Goal: Task Accomplishment & Management: Manage account settings

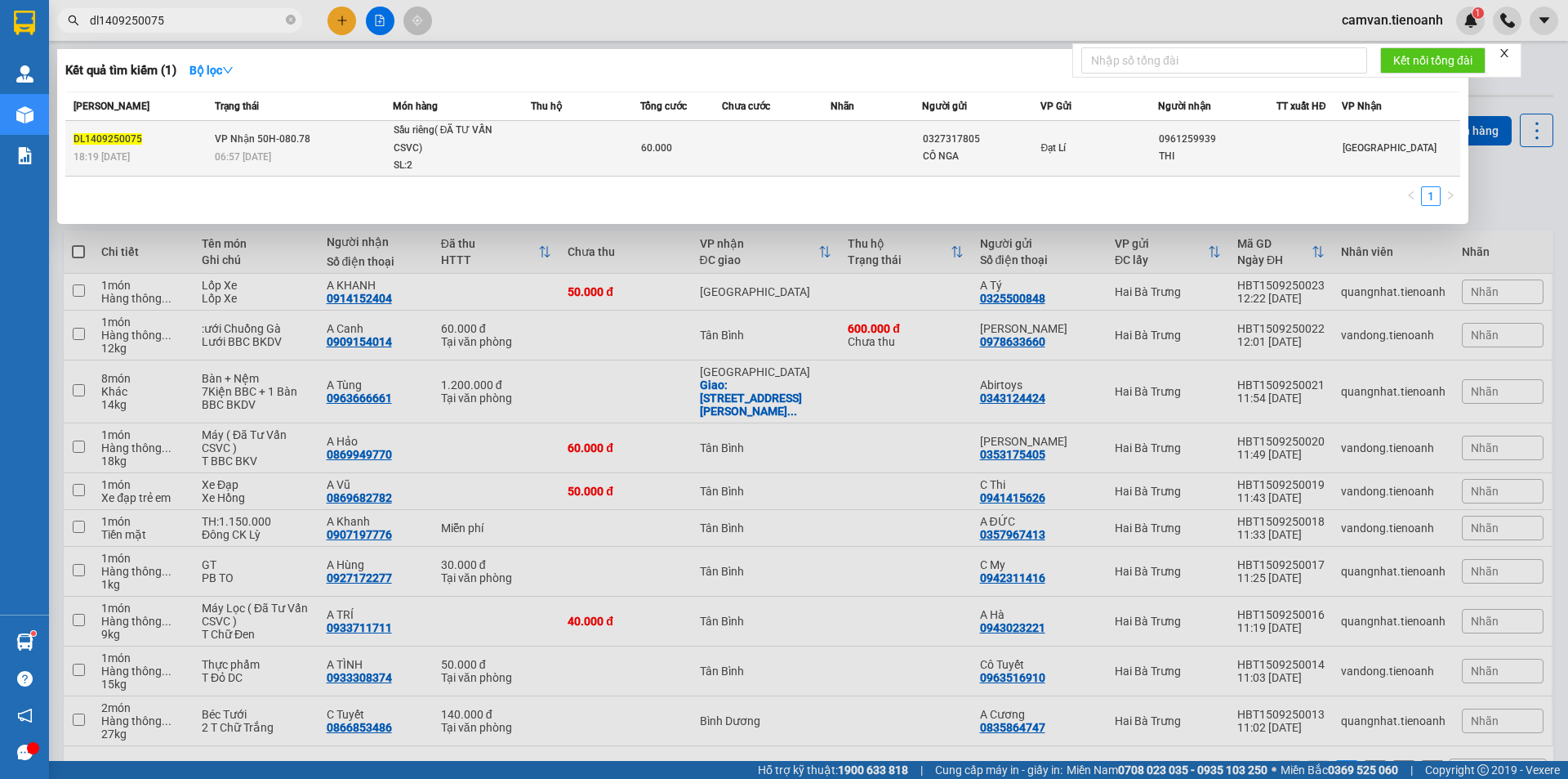
type input "dl1409250075"
click at [333, 145] on td "VP Nhận 50H-080.78 06:57 [DATE]" at bounding box center [302, 148] width 182 height 55
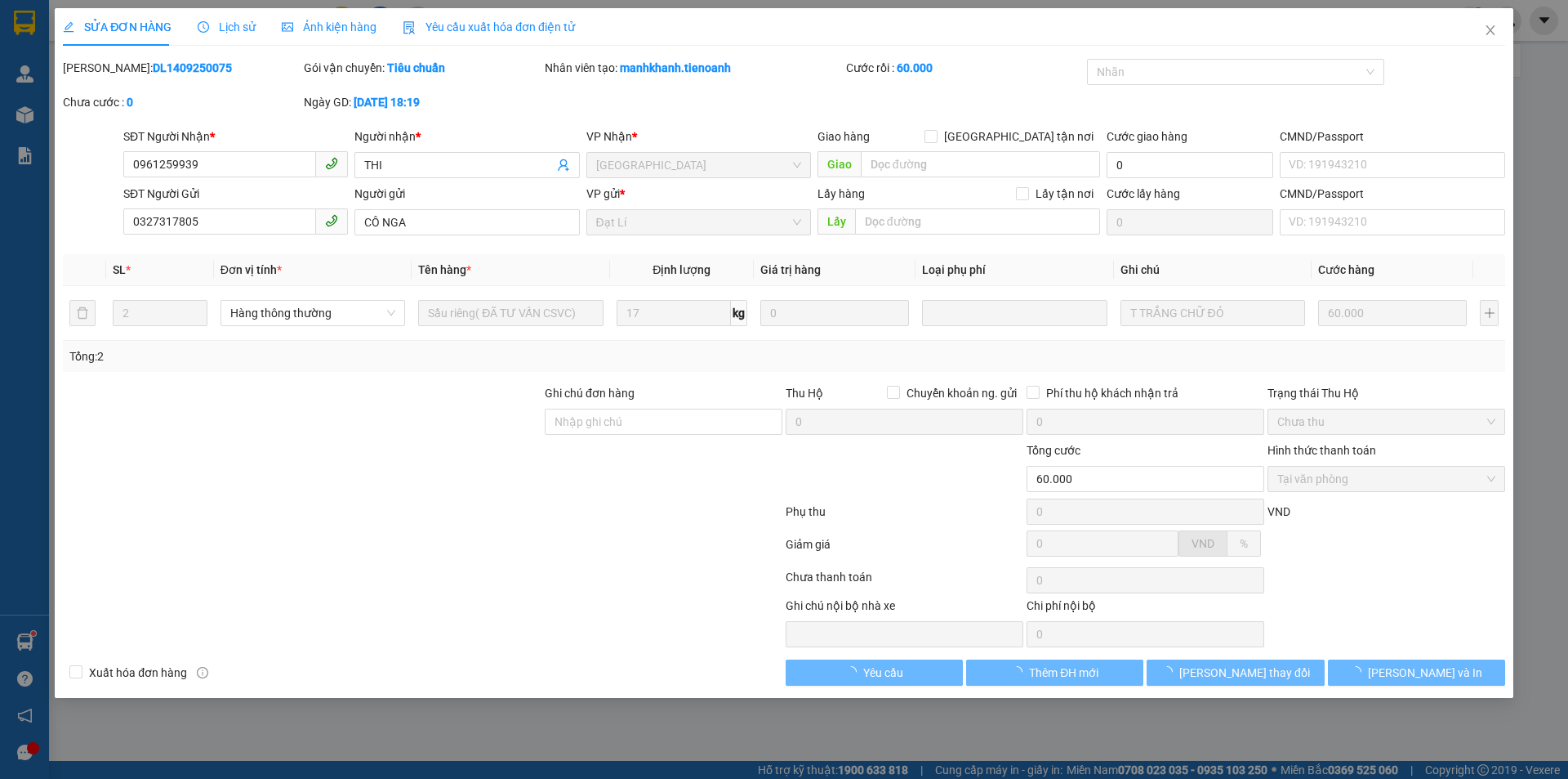
type input "0961259939"
type input "THI"
type input "0327317805"
type input "CÔ NGA"
type input "60.000"
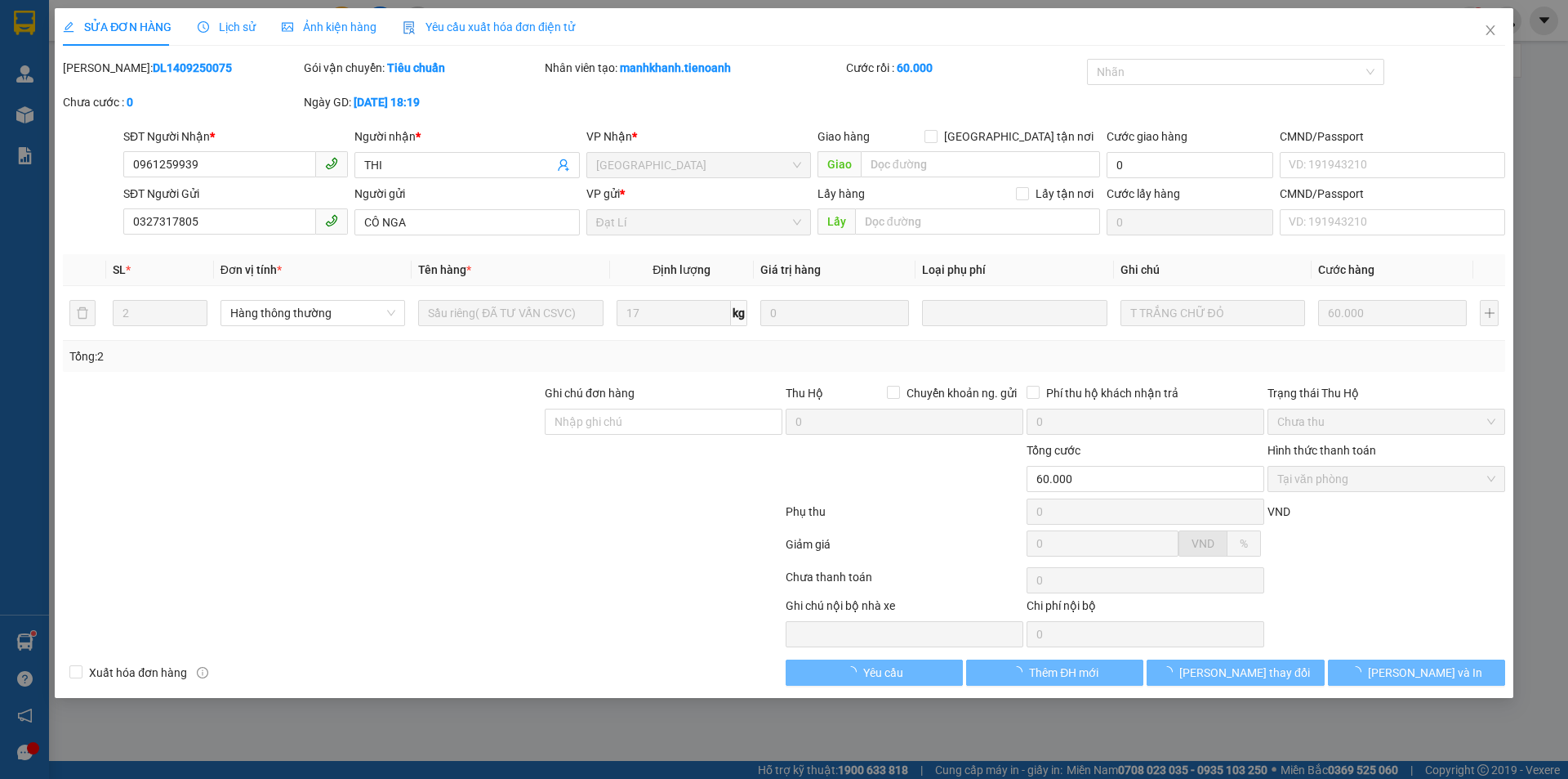
click at [239, 26] on span "Lịch sử" at bounding box center [226, 27] width 58 height 13
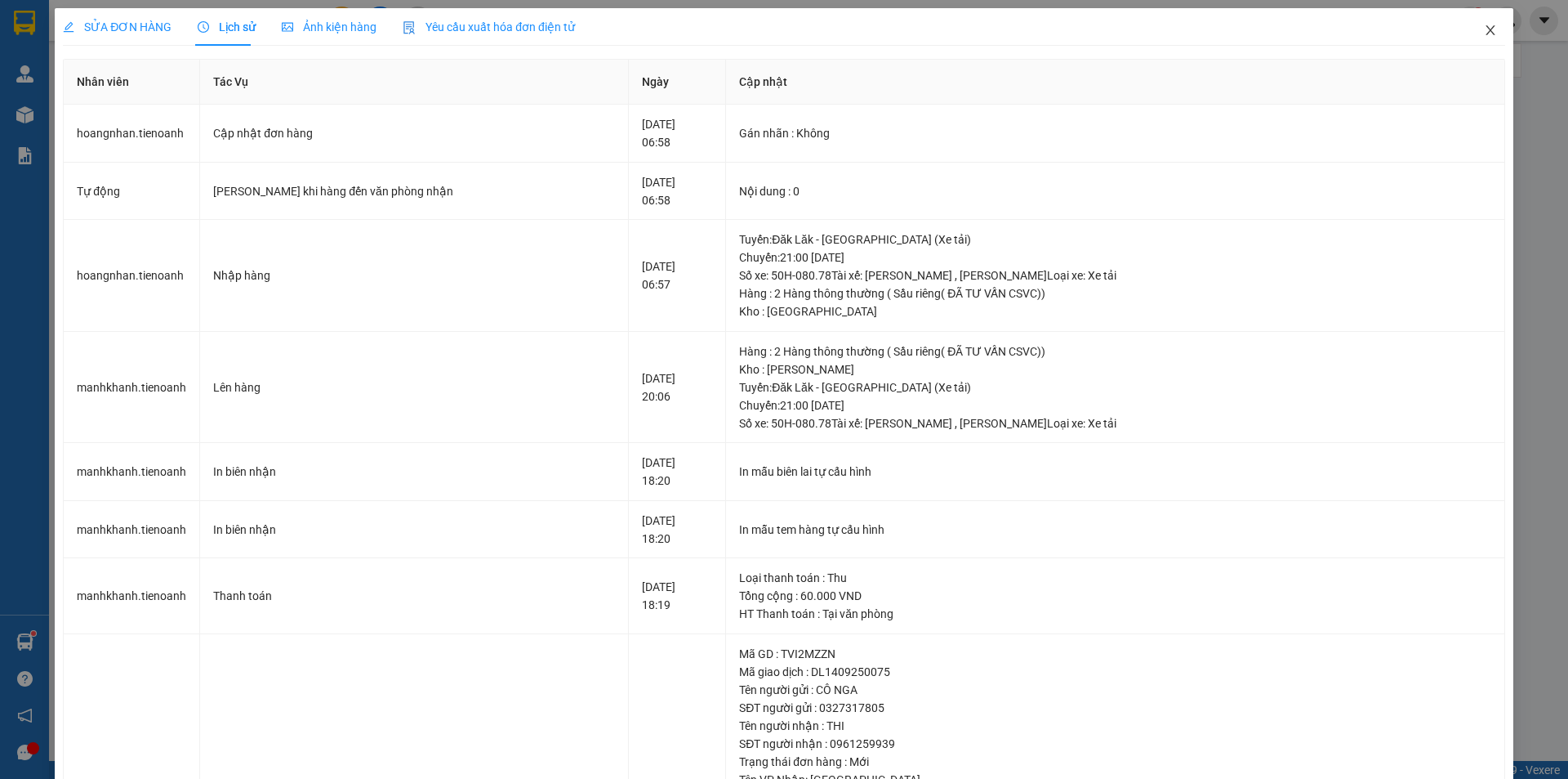
click at [1484, 30] on icon "close" at bounding box center [1490, 30] width 13 height 13
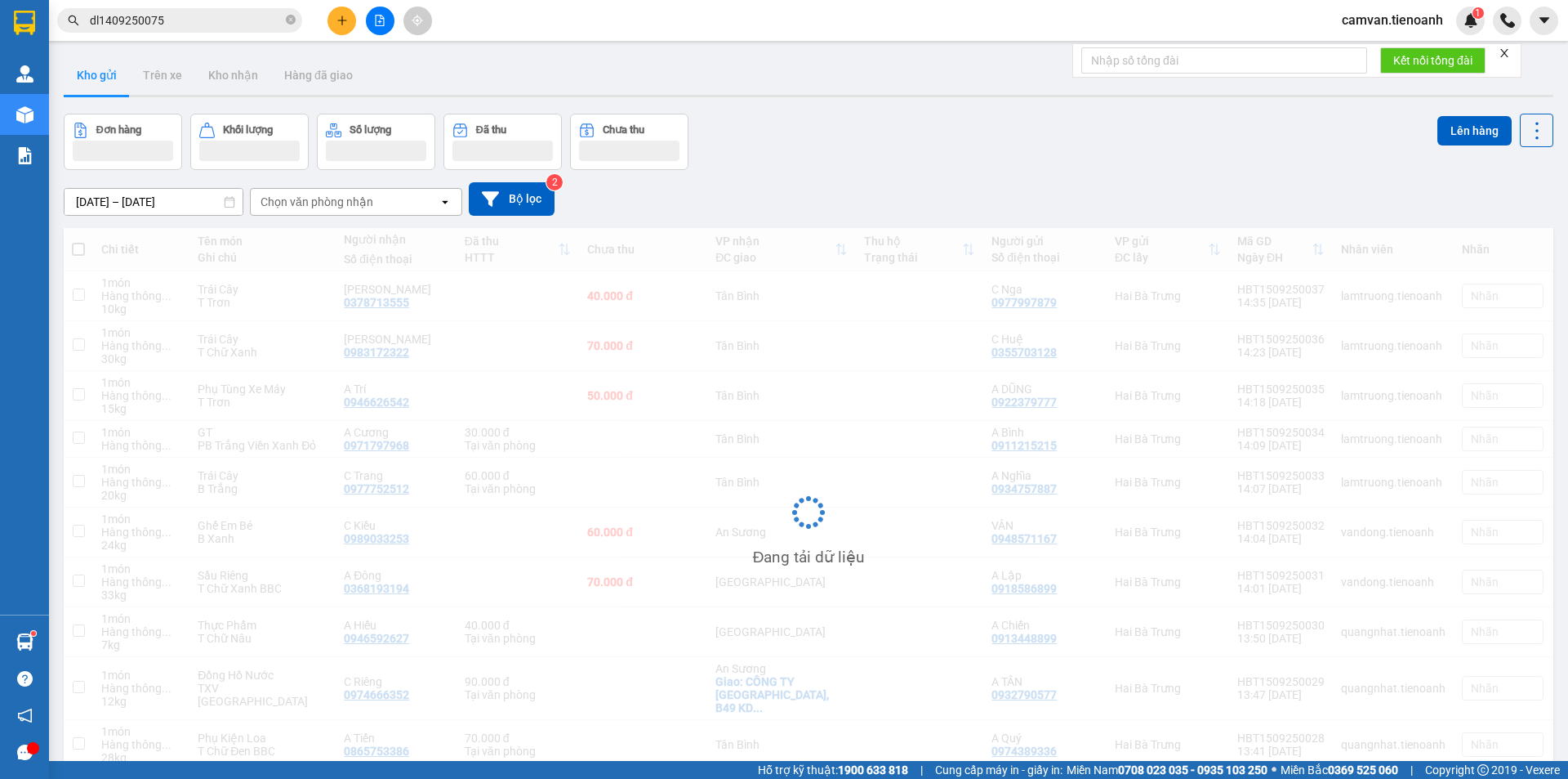
click at [202, 19] on input "dl1409250075" at bounding box center [186, 21] width 193 height 18
